Goal: Task Accomplishment & Management: Complete application form

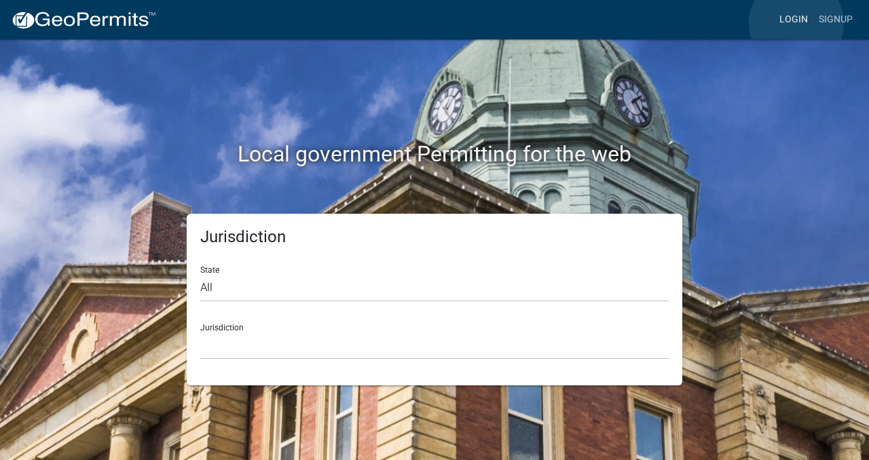
click at [796, 23] on link "Login" at bounding box center [793, 20] width 39 height 26
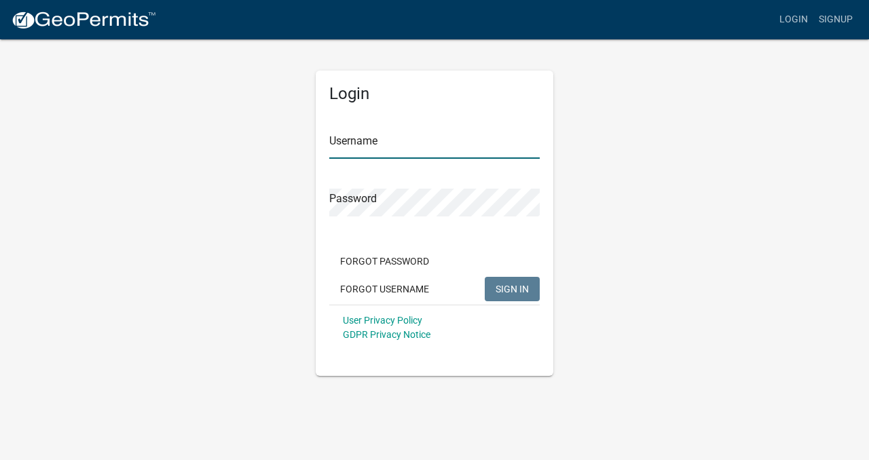
type input "tmcclain"
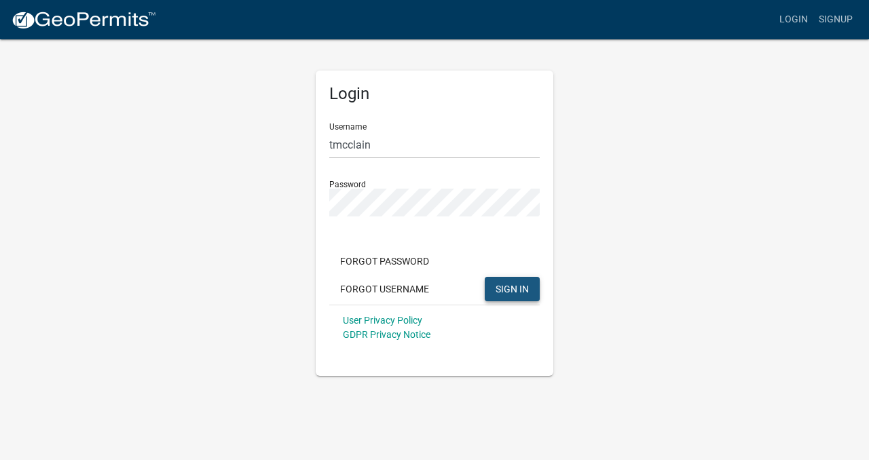
click at [493, 292] on button "SIGN IN" at bounding box center [511, 289] width 55 height 24
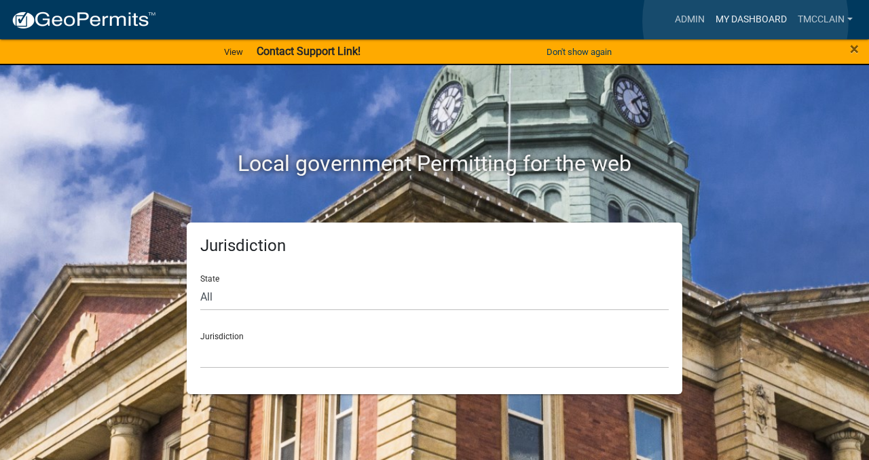
click at [745, 21] on link "My Dashboard" at bounding box center [751, 20] width 82 height 26
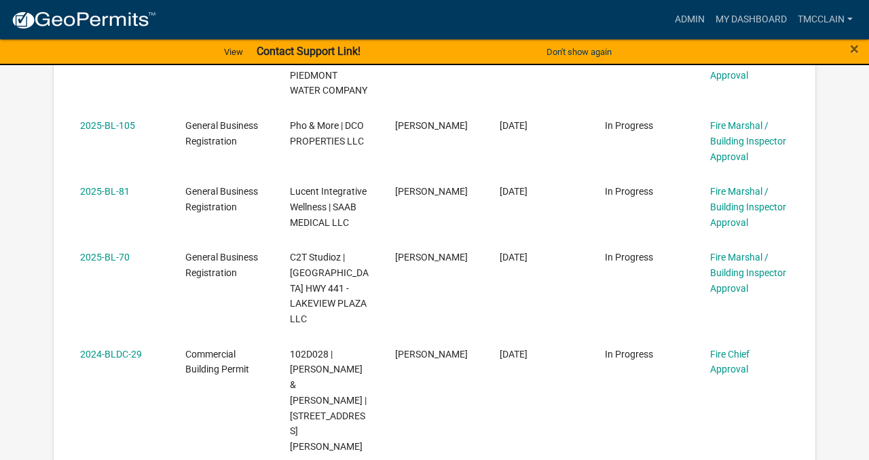
scroll to position [747, 0]
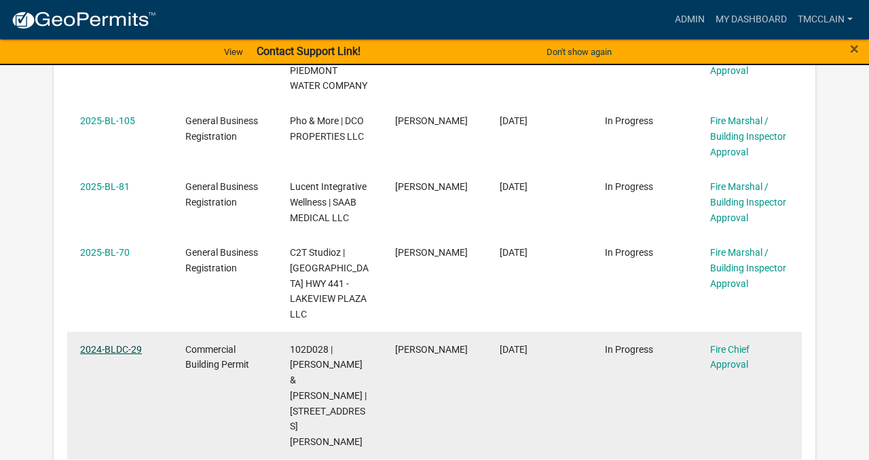
click at [100, 344] on link "2024-BLDC-29" at bounding box center [111, 349] width 62 height 11
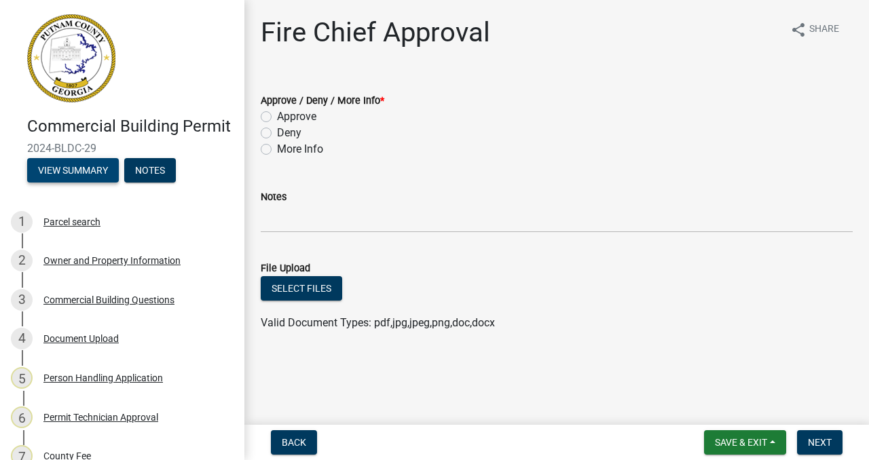
click at [80, 169] on button "View Summary" at bounding box center [73, 170] width 92 height 24
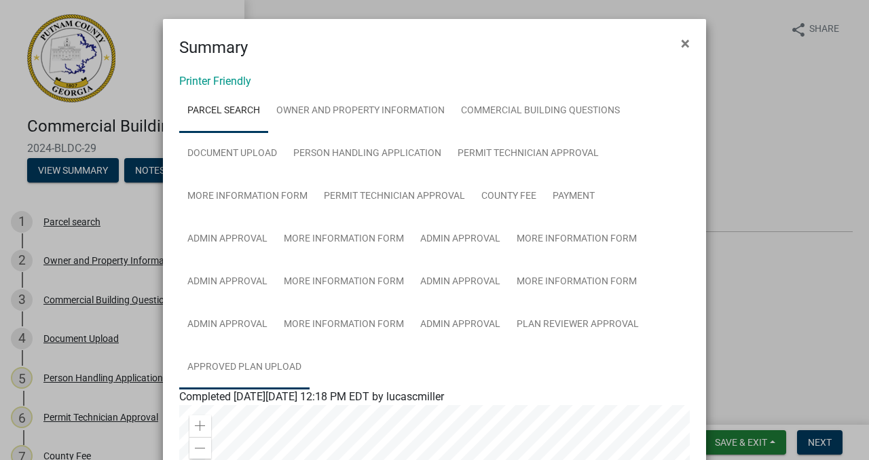
click at [252, 366] on link "Approved Plan Upload" at bounding box center [244, 367] width 130 height 43
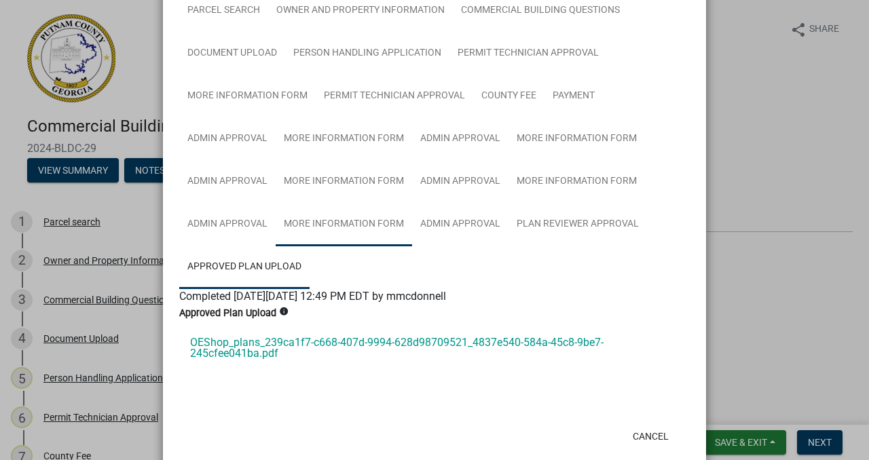
scroll to position [123, 0]
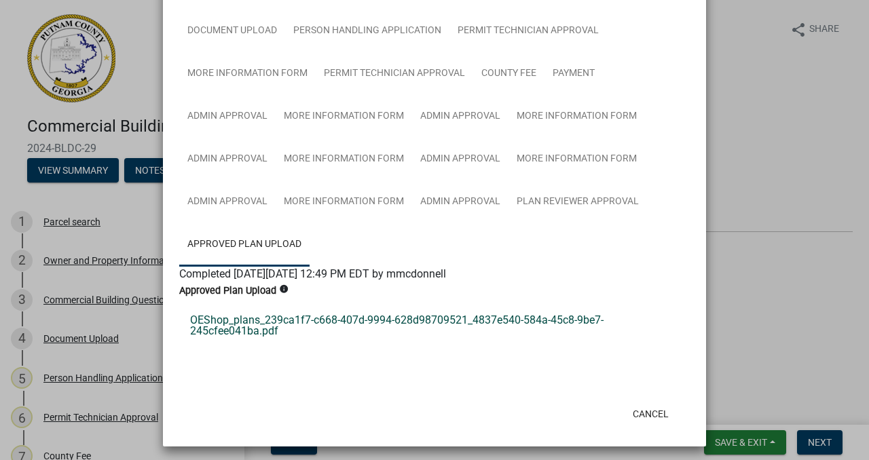
click at [357, 322] on link "OEShop_plans_239ca1f7-c668-407d-9994-628d98709521_4837e540-584a-45c8-9be7-245cf…" at bounding box center [434, 325] width 510 height 43
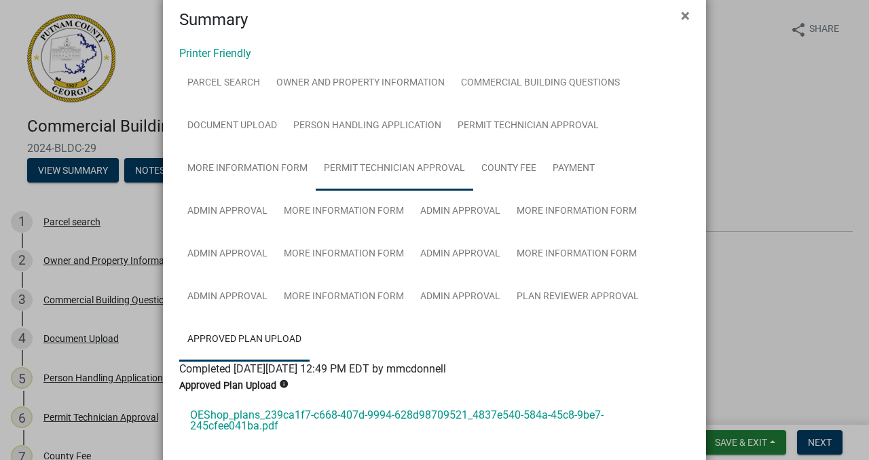
scroll to position [0, 0]
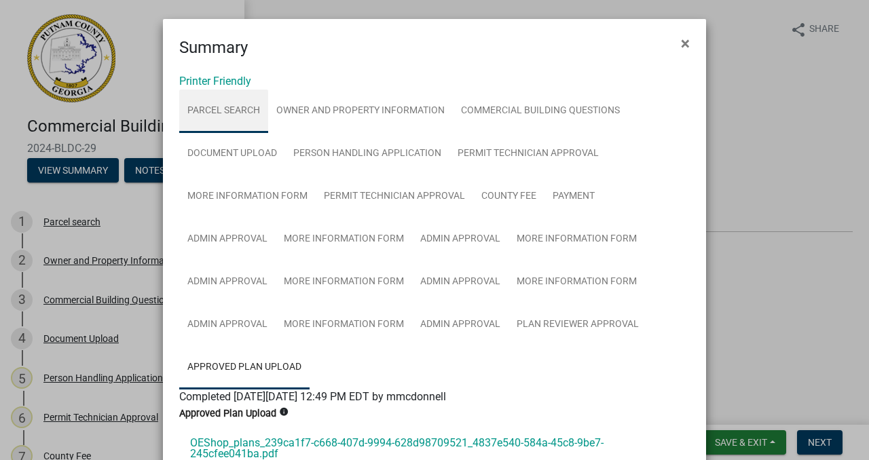
click at [215, 111] on link "Parcel search" at bounding box center [223, 111] width 89 height 43
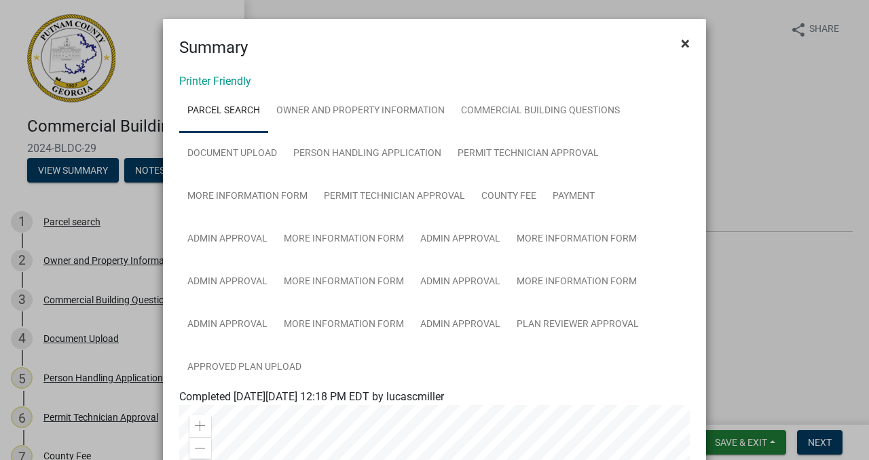
click at [689, 43] on span "×" at bounding box center [685, 43] width 9 height 19
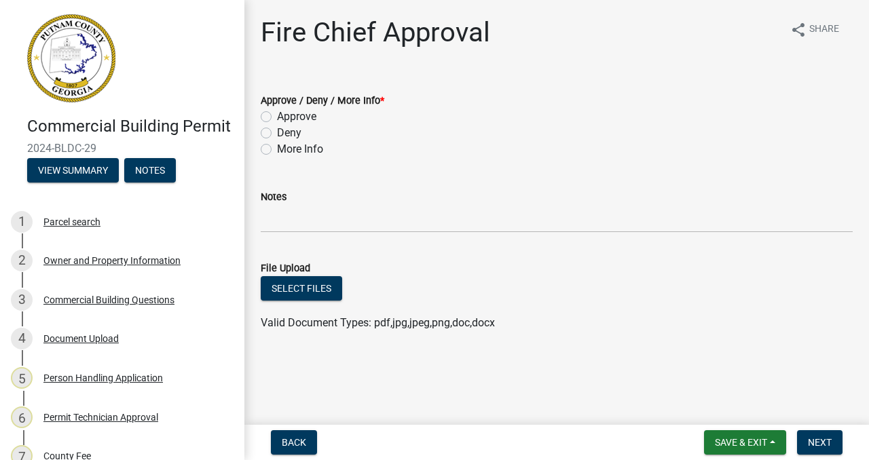
click at [277, 116] on label "Approve" at bounding box center [296, 117] width 39 height 16
click at [277, 116] on input "Approve" at bounding box center [281, 113] width 9 height 9
radio input "true"
click at [266, 220] on input "Notes" at bounding box center [557, 219] width 592 height 28
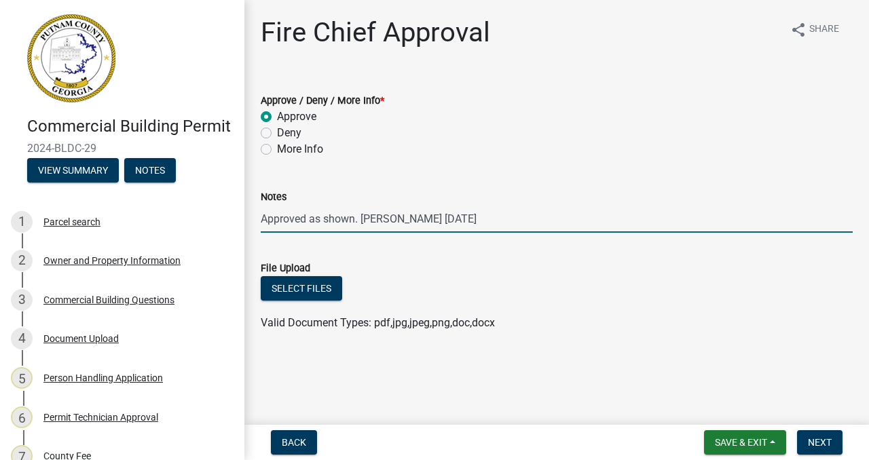
click at [442, 221] on input "Approved as shown. [PERSON_NAME] [DATE]" at bounding box center [557, 219] width 592 height 28
type input "Approved as shown. [PERSON_NAME] [DATE]"
click at [808, 440] on span "Next" at bounding box center [819, 442] width 24 height 11
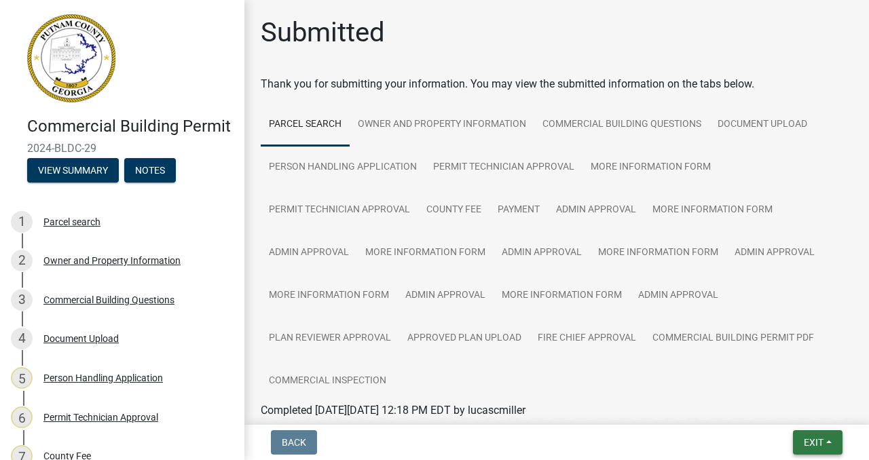
click at [810, 442] on span "Exit" at bounding box center [813, 442] width 20 height 11
click at [785, 406] on button "Save & Exit" at bounding box center [788, 407] width 109 height 33
